Goal: Task Accomplishment & Management: Complete application form

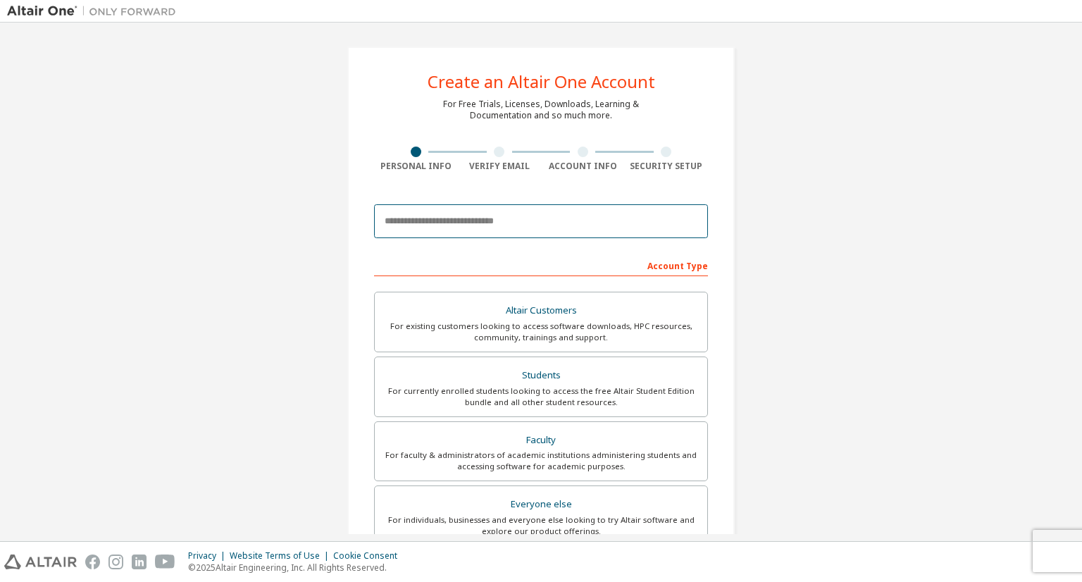
click at [445, 226] on input "email" at bounding box center [541, 221] width 334 height 34
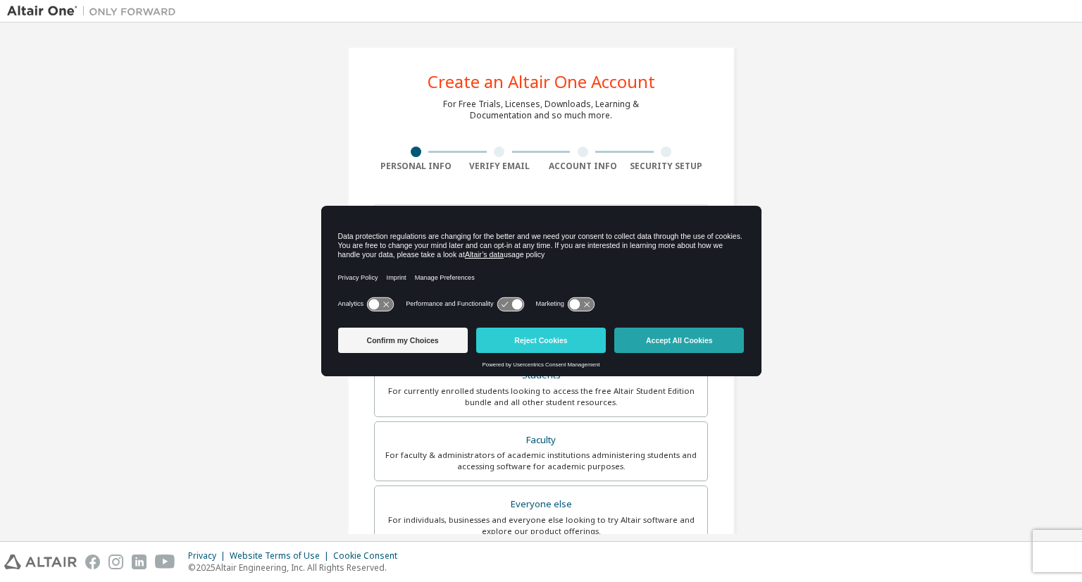
click at [665, 338] on button "Accept All Cookies" at bounding box center [679, 340] width 130 height 25
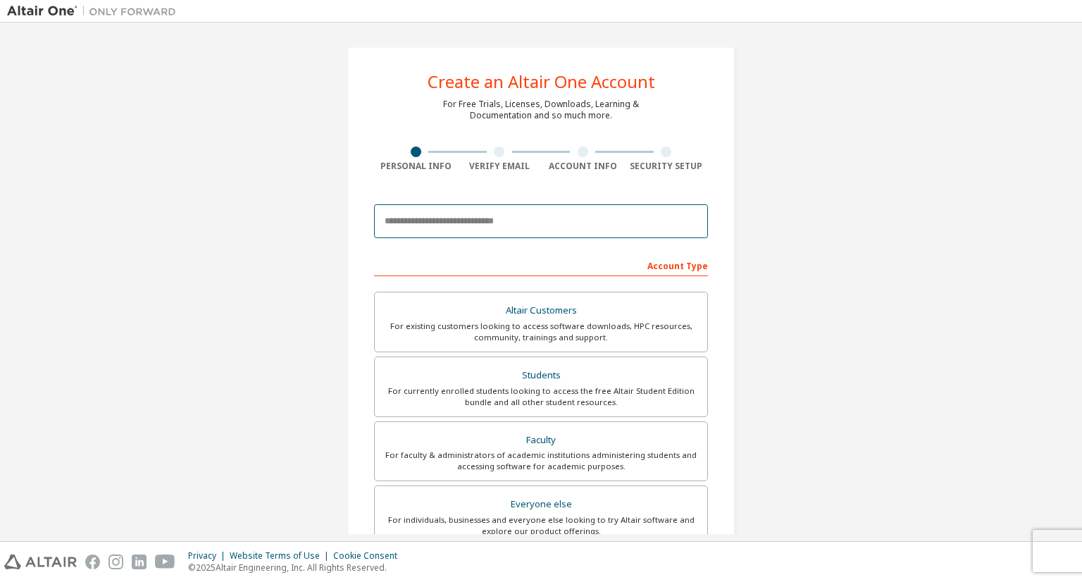
click at [453, 230] on input "email" at bounding box center [541, 221] width 334 height 34
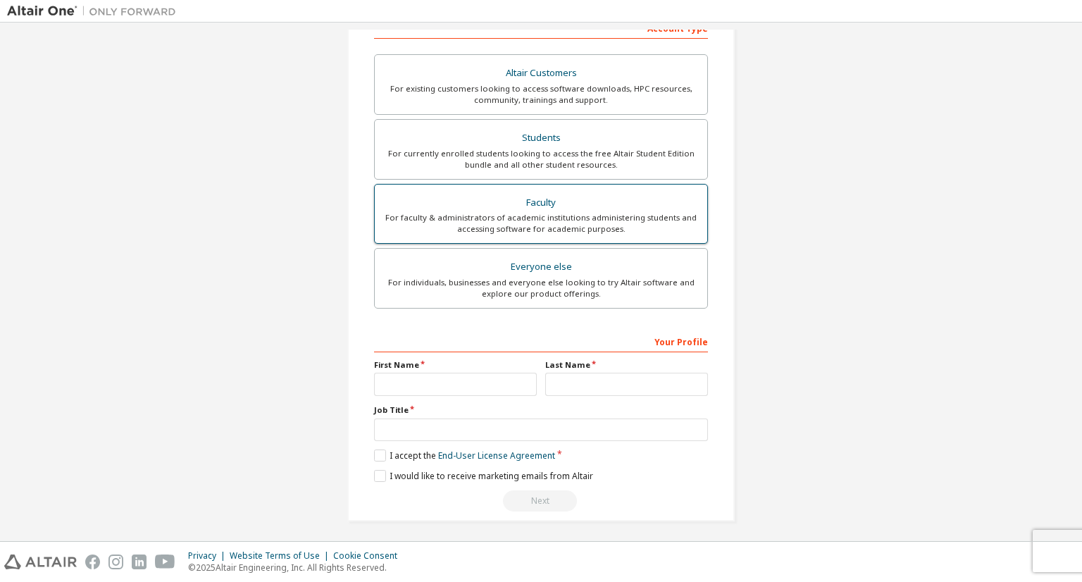
scroll to position [239, 0]
type input "**********"
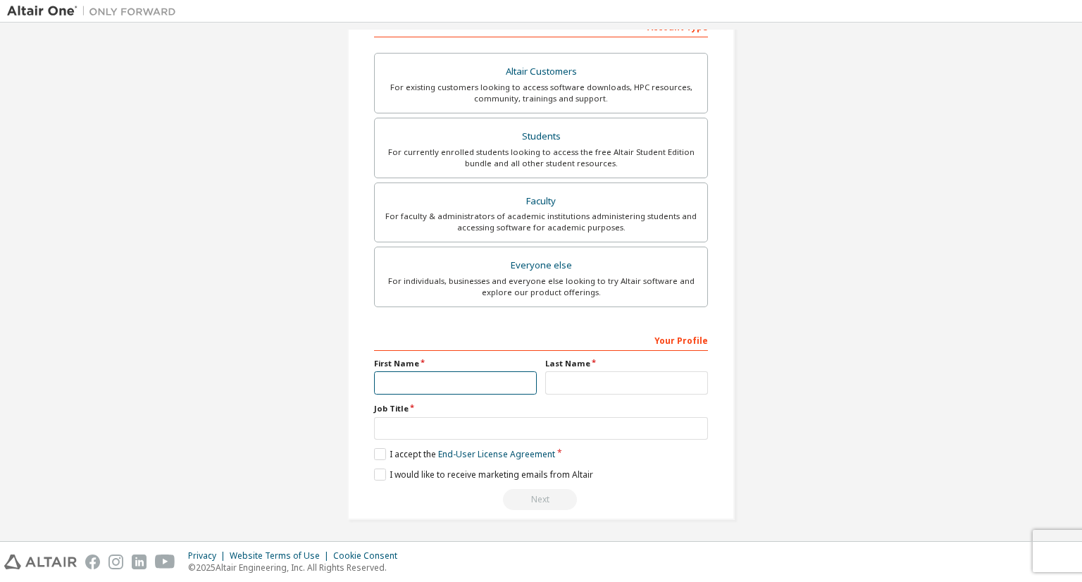
click at [446, 381] on input "text" at bounding box center [455, 382] width 163 height 23
type input "******"
click at [585, 388] on input "text" at bounding box center [626, 382] width 163 height 23
type input "******"
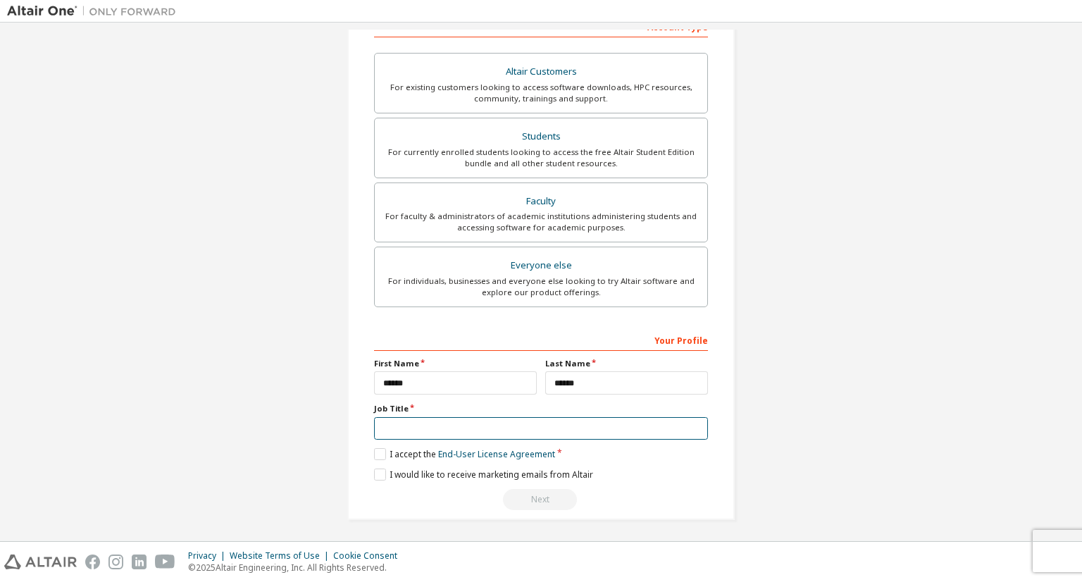
click at [428, 432] on input "text" at bounding box center [541, 428] width 334 height 23
click at [395, 426] on input "text" at bounding box center [541, 428] width 334 height 23
click at [376, 455] on label "I accept the End-User License Agreement" at bounding box center [464, 454] width 181 height 12
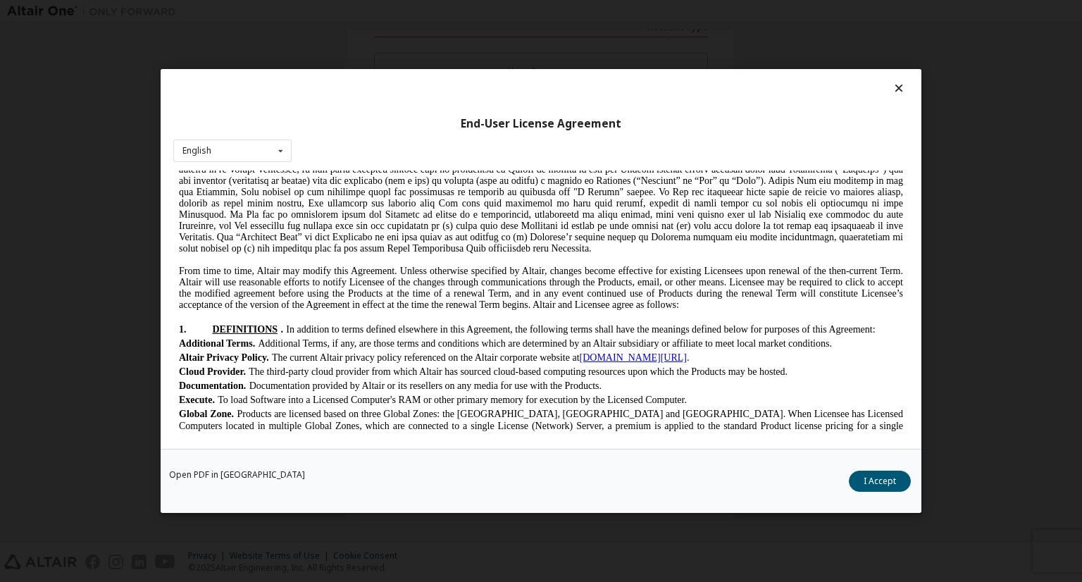
scroll to position [493, 0]
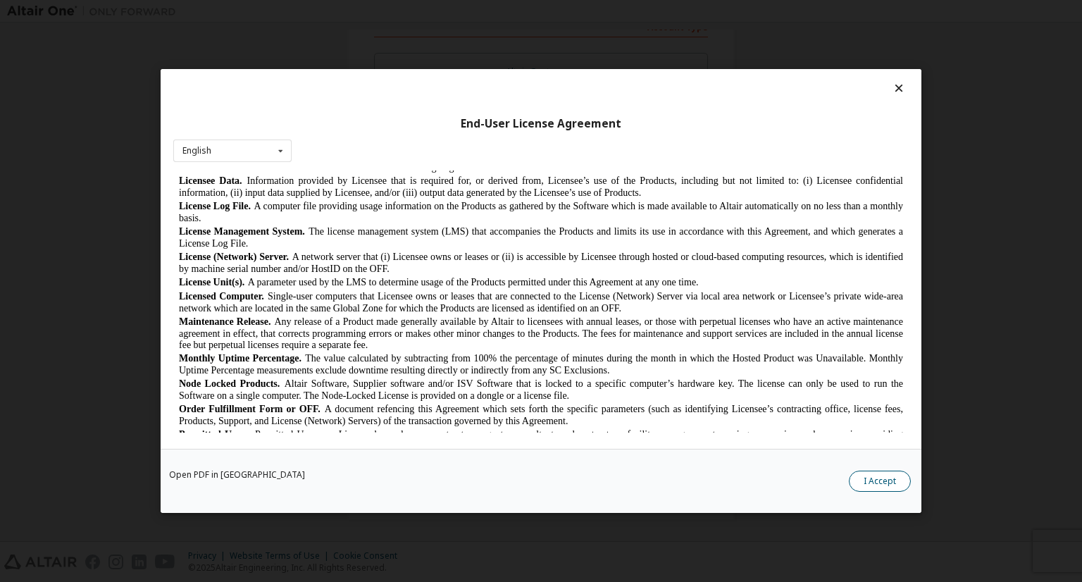
click at [882, 482] on button "I Accept" at bounding box center [880, 481] width 62 height 21
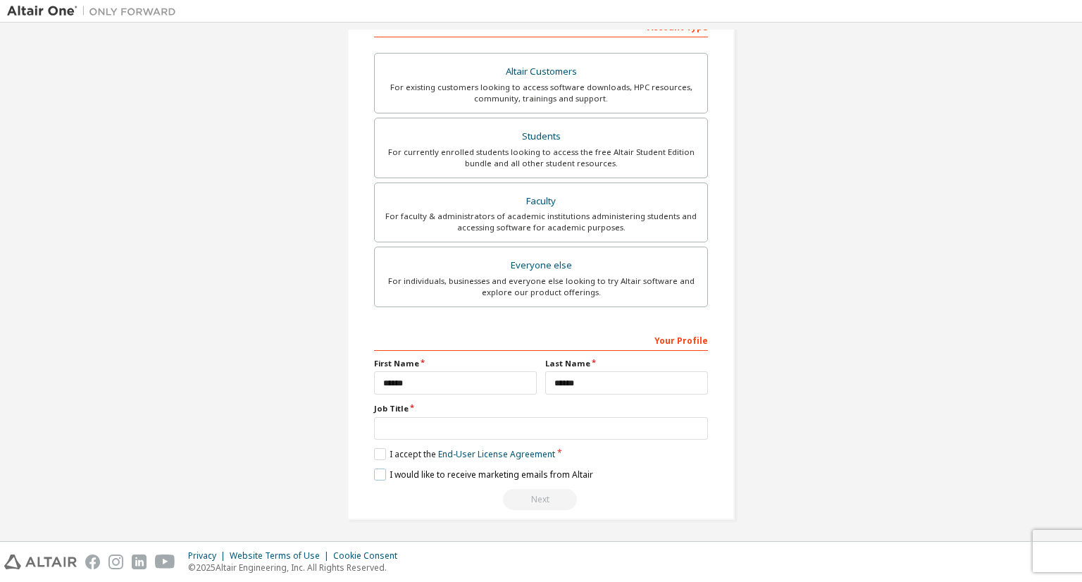
click at [376, 469] on label "I would like to receive marketing emails from Altair" at bounding box center [483, 475] width 219 height 12
click at [531, 497] on div "Next" at bounding box center [541, 499] width 334 height 21
click at [533, 496] on div "Next" at bounding box center [541, 499] width 334 height 21
click at [536, 495] on div "Next" at bounding box center [541, 499] width 334 height 21
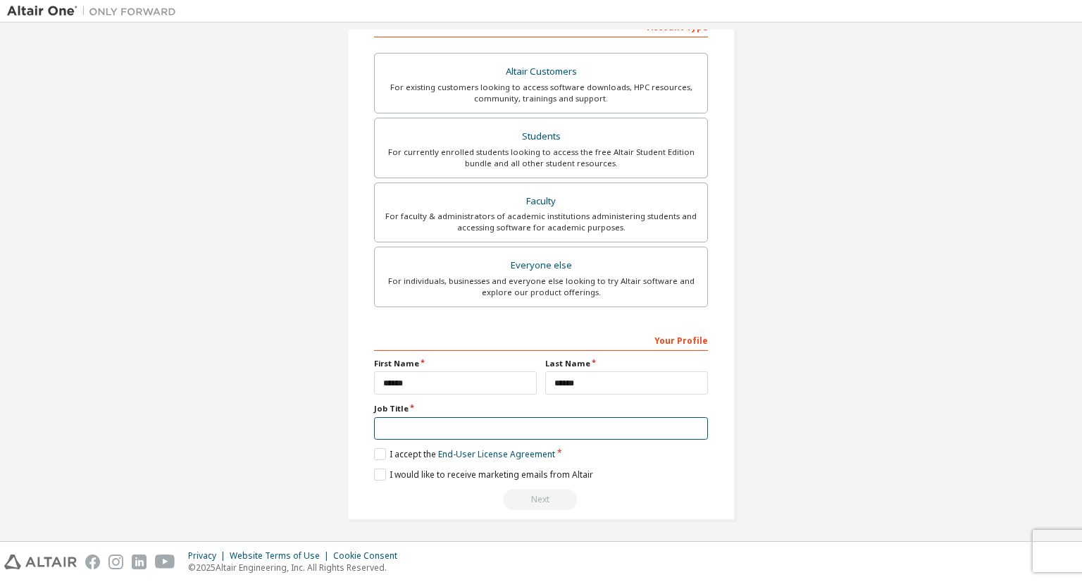
click at [414, 417] on input "text" at bounding box center [541, 428] width 334 height 23
type input "******"
click at [531, 498] on div "Next" at bounding box center [541, 499] width 334 height 21
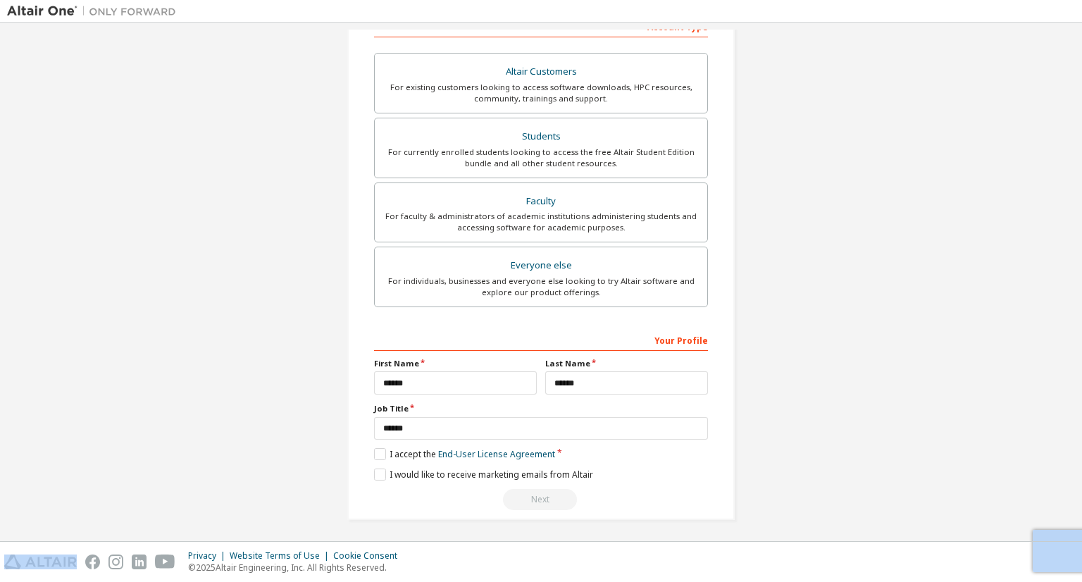
click at [531, 498] on div "Next" at bounding box center [541, 499] width 334 height 21
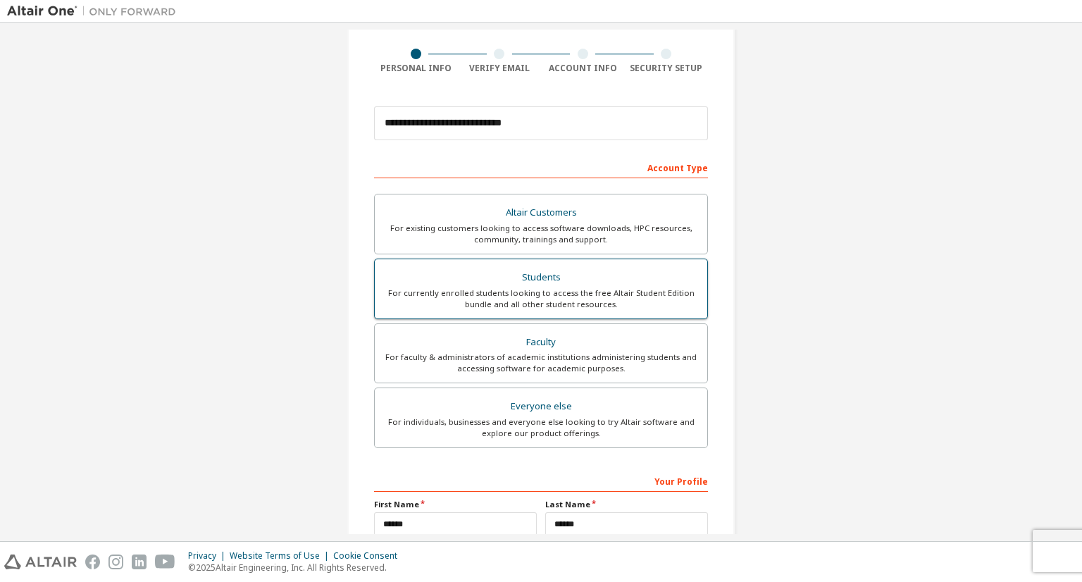
click at [556, 283] on div "Students" at bounding box center [541, 278] width 316 height 20
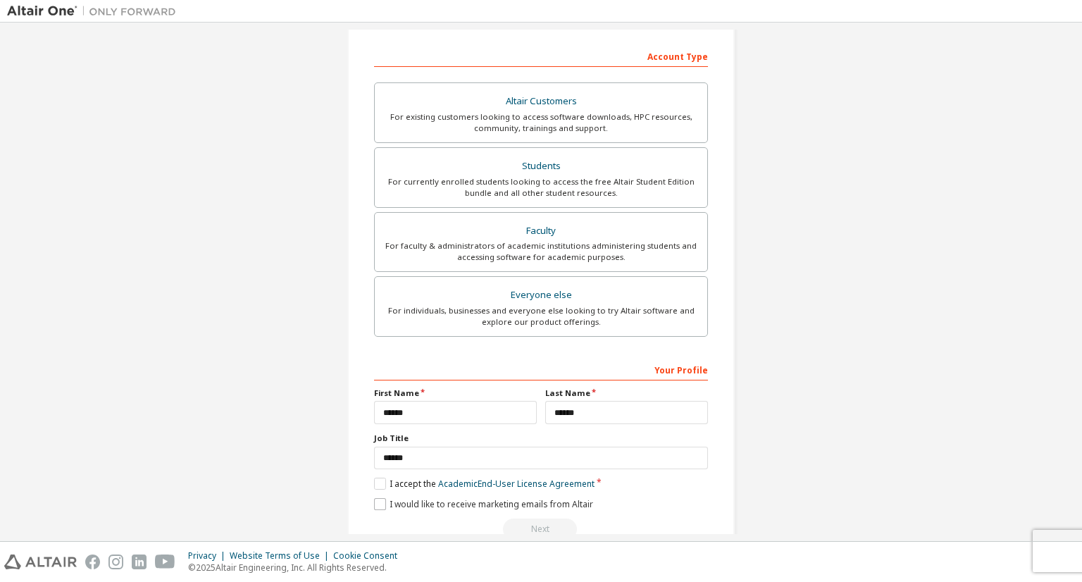
scroll to position [239, 0]
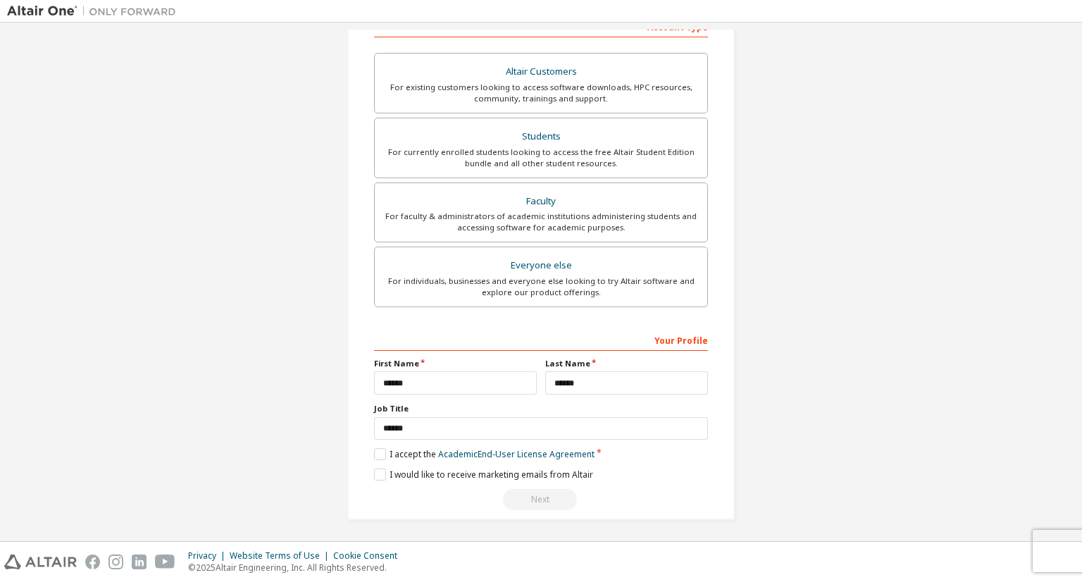
click at [544, 494] on div "Next" at bounding box center [541, 499] width 334 height 21
click at [366, 449] on div "**********" at bounding box center [541, 164] width 388 height 712
click at [375, 454] on label "I accept the Academic End-User License Agreement" at bounding box center [484, 454] width 221 height 12
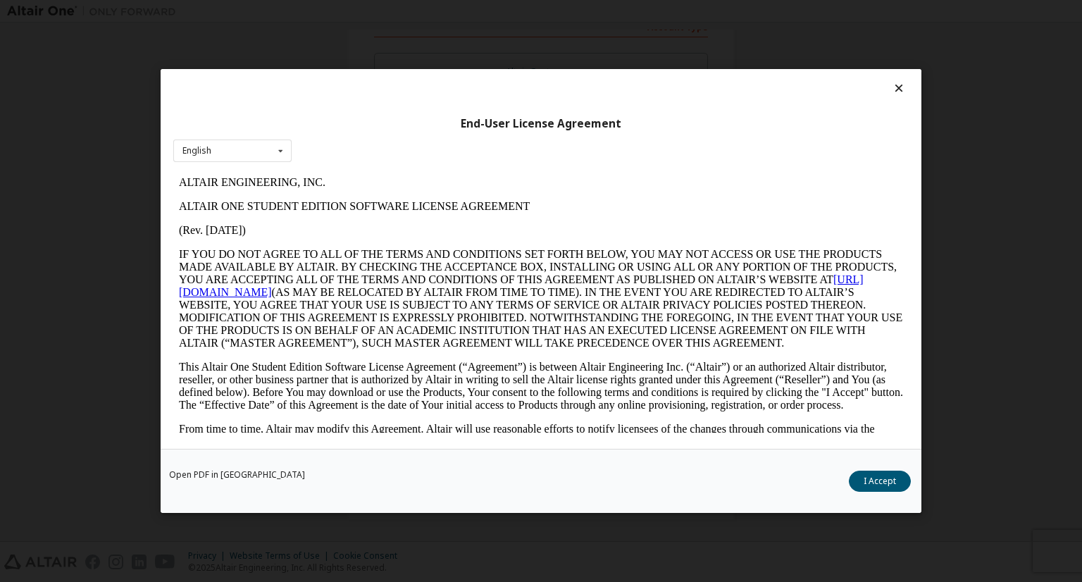
scroll to position [0, 0]
click at [874, 481] on button "I Accept" at bounding box center [880, 481] width 62 height 21
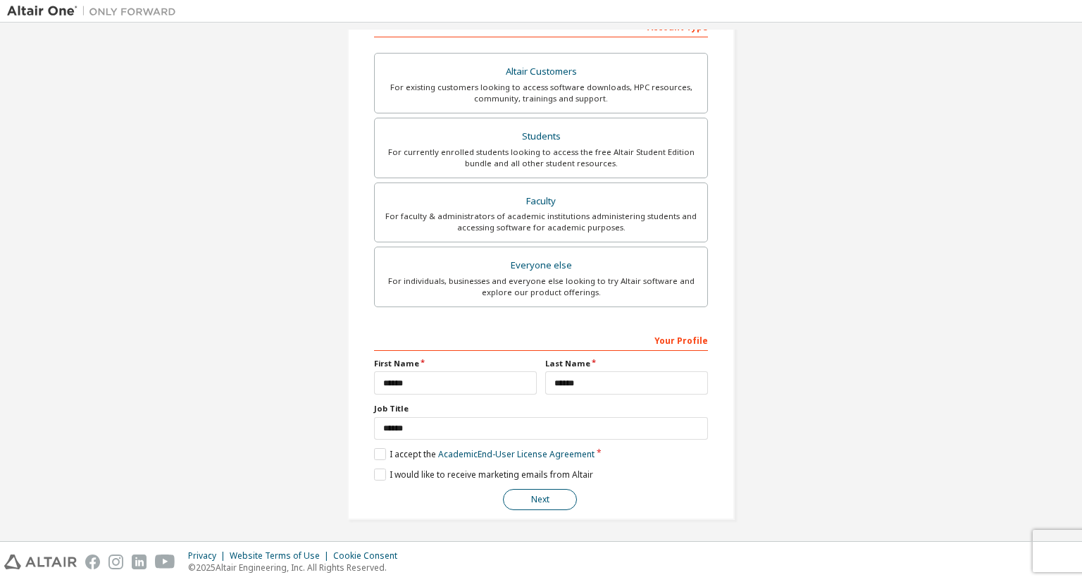
click at [507, 494] on button "Next" at bounding box center [540, 499] width 74 height 21
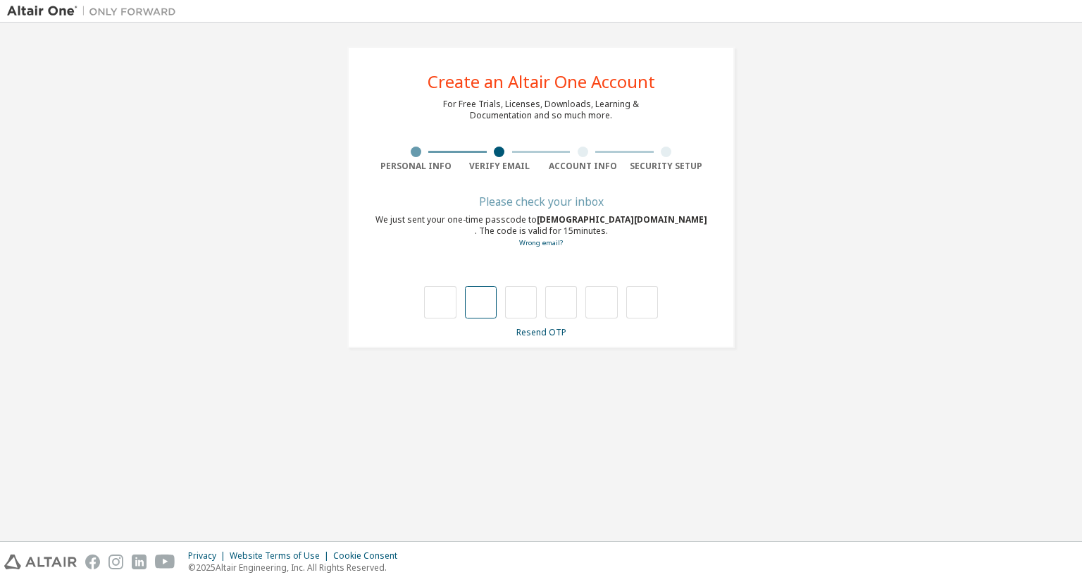
type input "*"
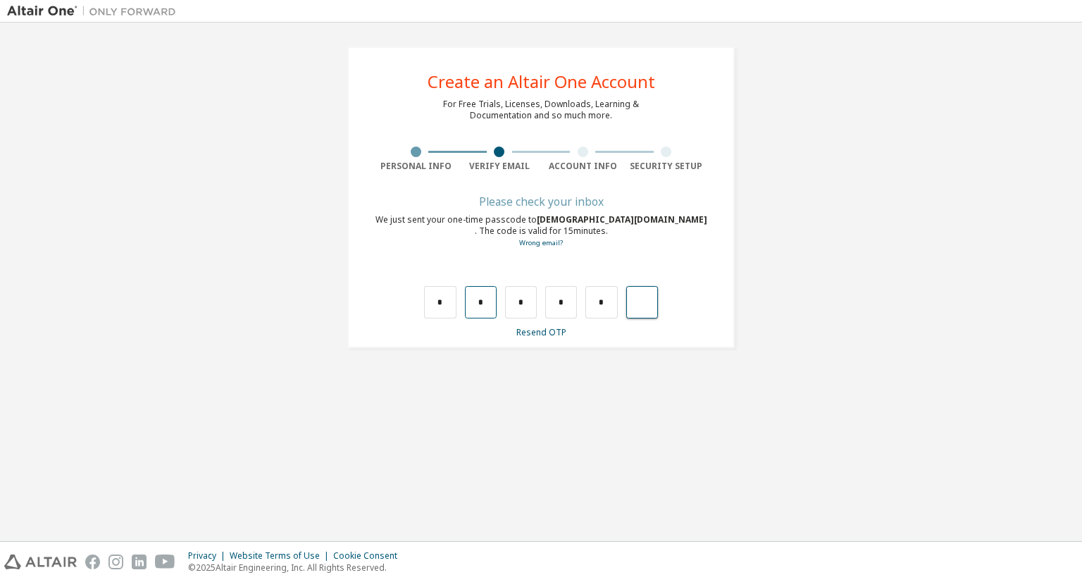
type input "*"
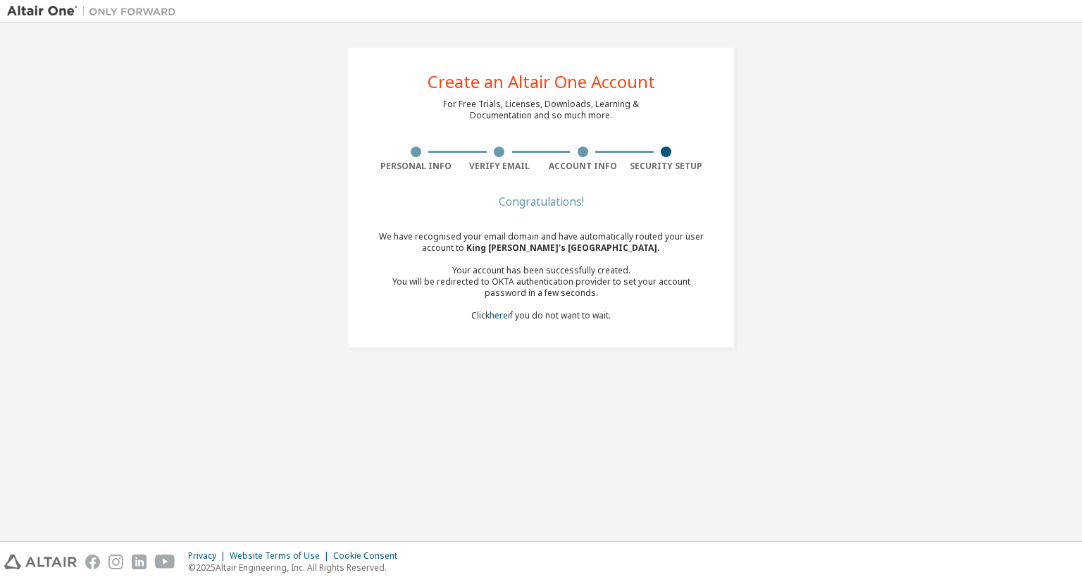
click at [660, 152] on div at bounding box center [667, 152] width 84 height 11
click at [797, 172] on div "Create an Altair One Account For Free Trials, Licenses, Downloads, Learning & D…" at bounding box center [541, 197] width 1068 height 335
click at [798, 176] on div "Create an Altair One Account For Free Trials, Licenses, Downloads, Learning & D…" at bounding box center [541, 197] width 1068 height 335
